Goal: Find specific page/section: Find specific page/section

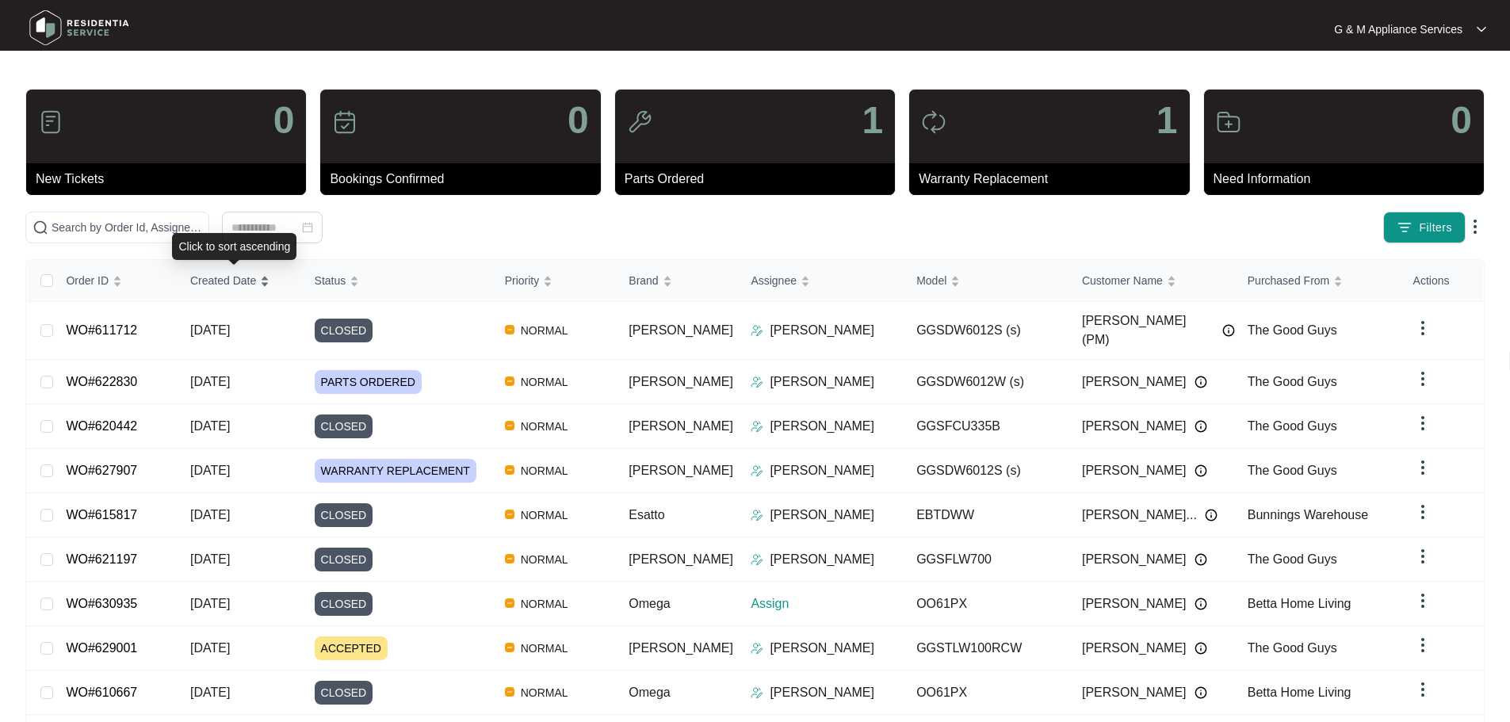
click at [224, 277] on span "Created Date" at bounding box center [223, 280] width 66 height 17
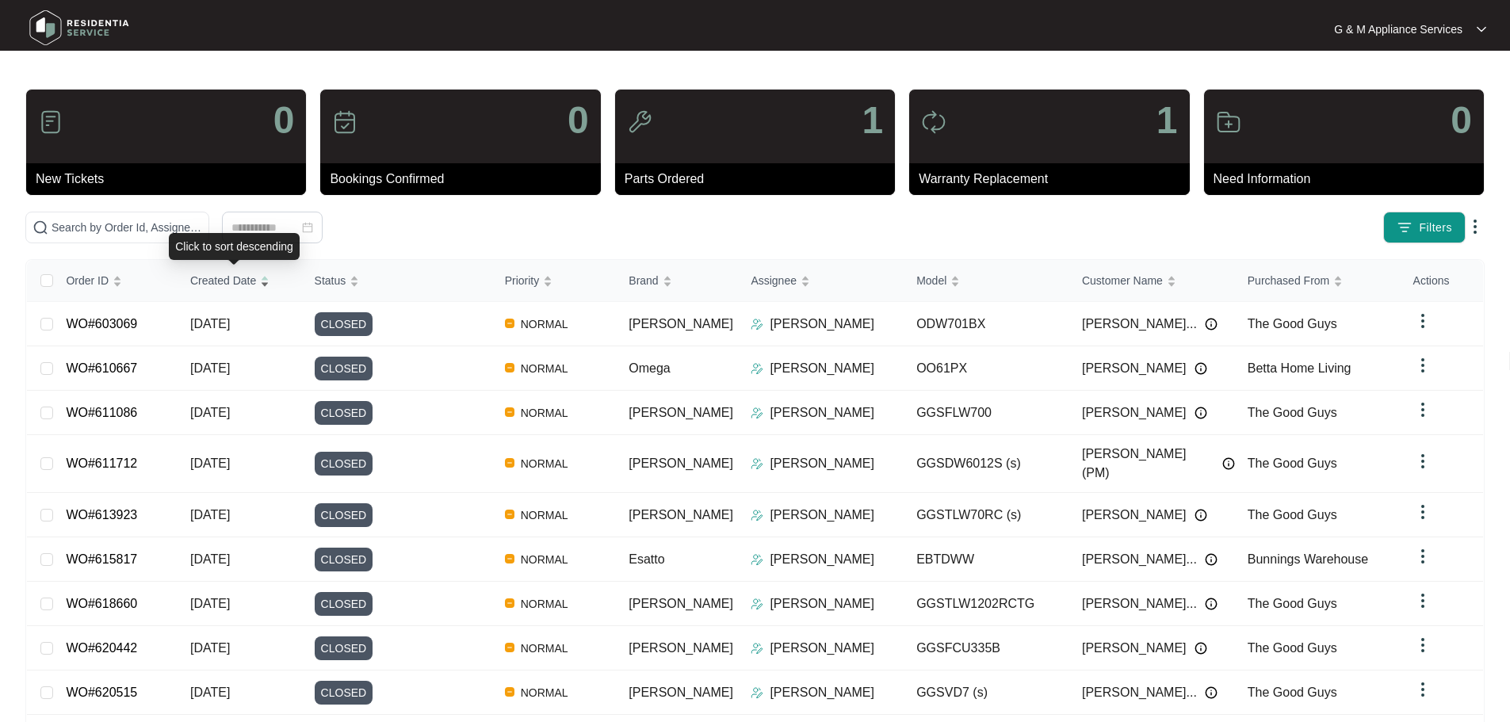
click at [224, 277] on span "Created Date" at bounding box center [223, 280] width 66 height 17
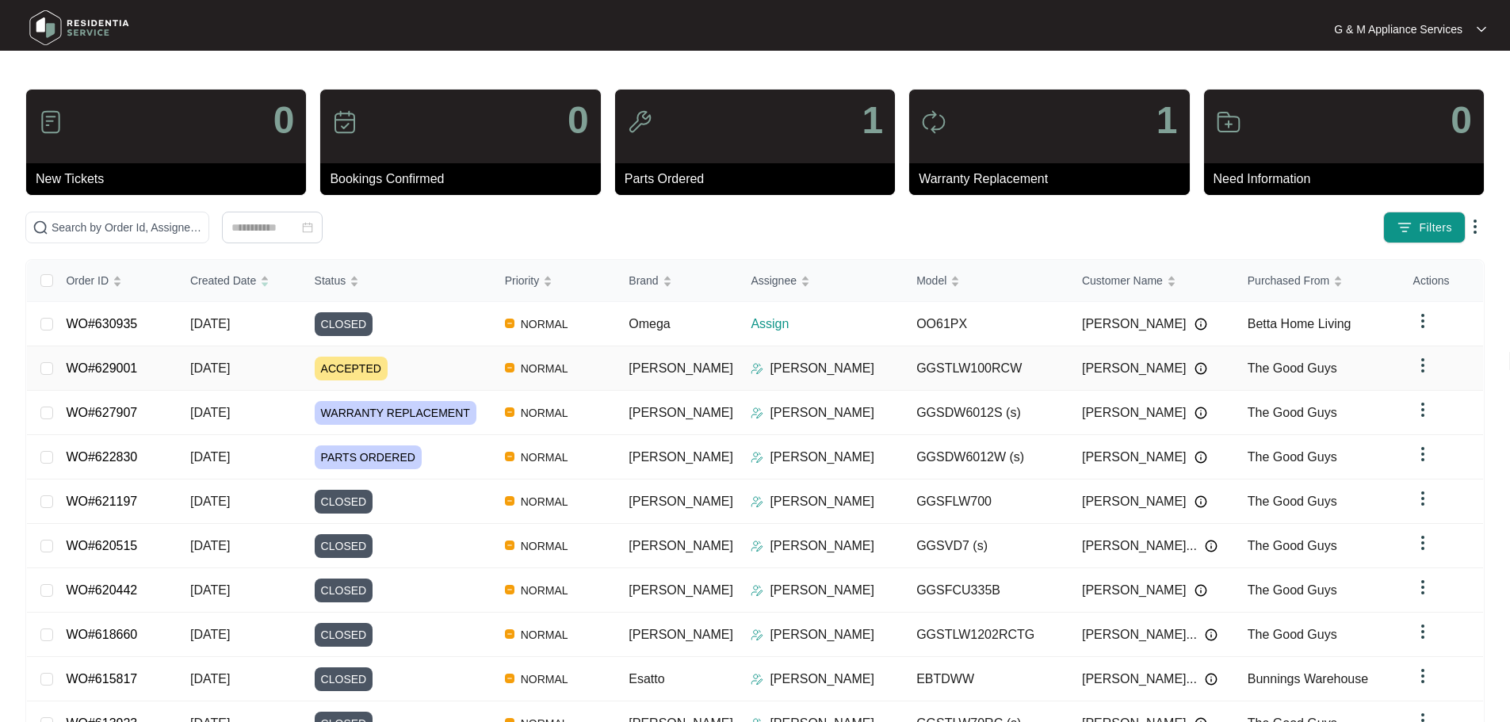
click at [213, 365] on span "[DATE]" at bounding box center [210, 367] width 40 height 13
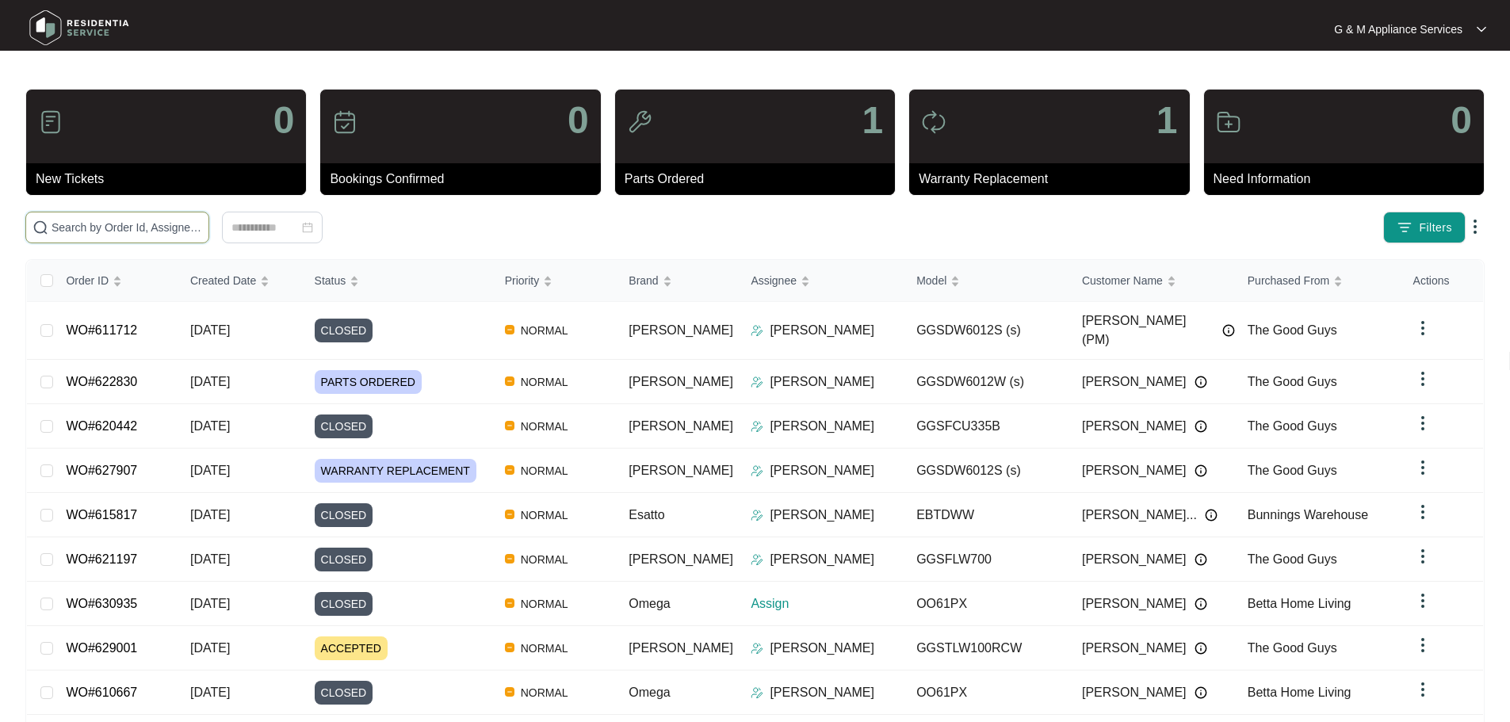
click at [202, 227] on input "text" at bounding box center [127, 227] width 151 height 17
paste input "627907"
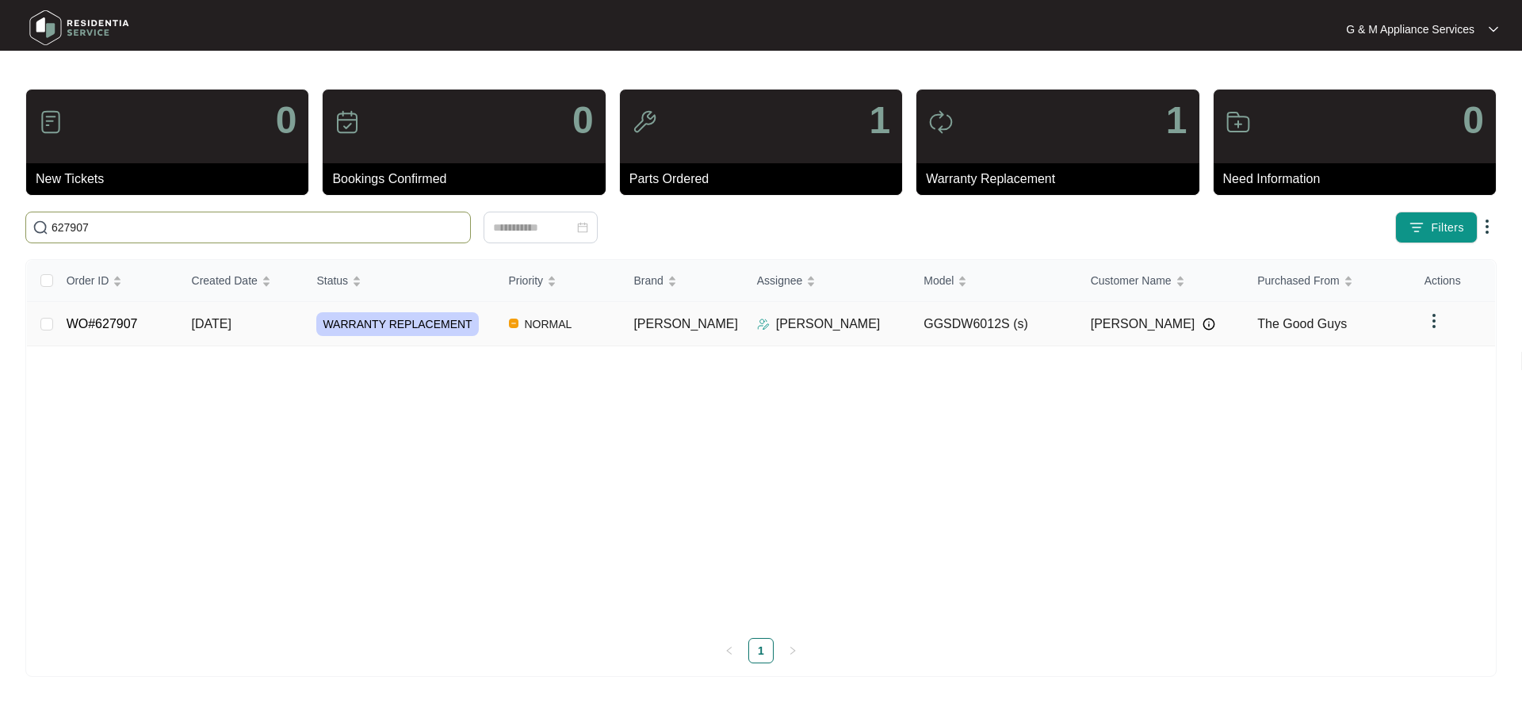
type input "627907"
click at [122, 322] on link "WO#627907" at bounding box center [102, 323] width 71 height 13
